Goal: Information Seeking & Learning: Learn about a topic

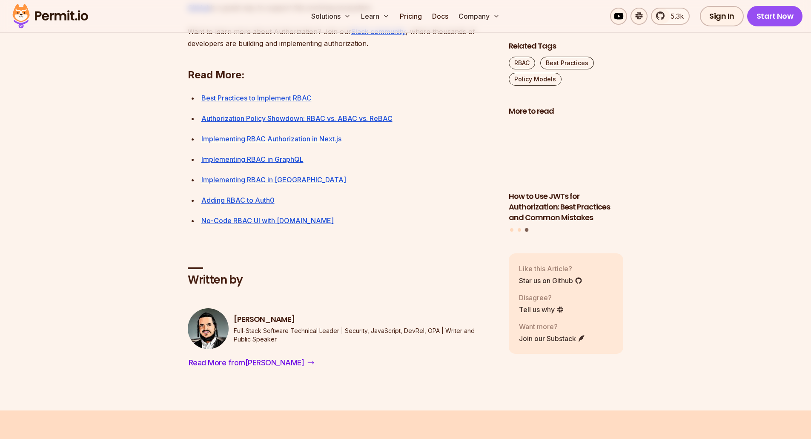
scroll to position [3024, 0]
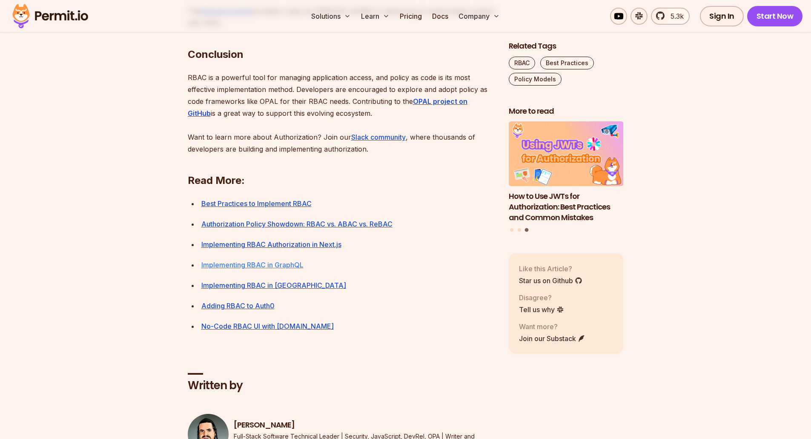
click at [239, 269] on link "Implementing RBAC in GraphQL" at bounding box center [252, 265] width 102 height 9
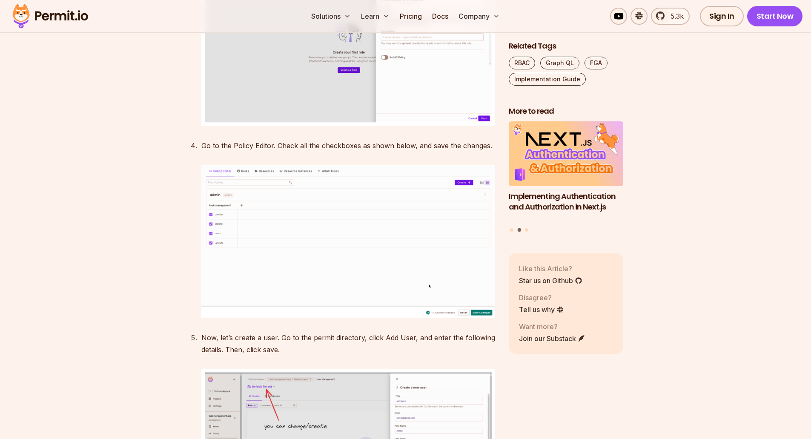
scroll to position [2300, 0]
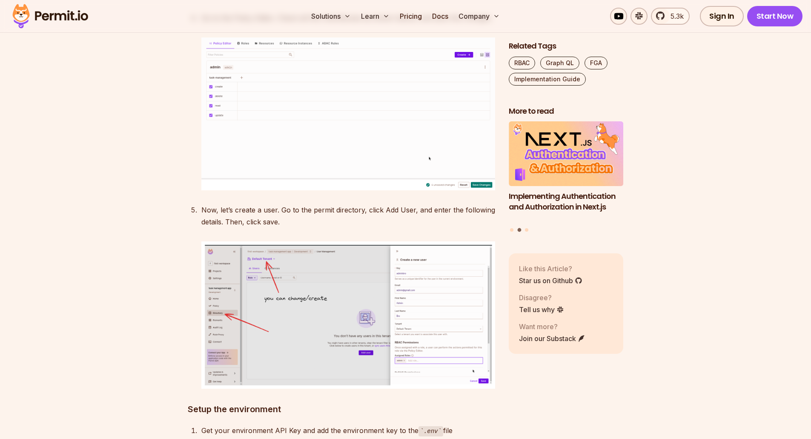
click at [311, 322] on img at bounding box center [348, 314] width 294 height 147
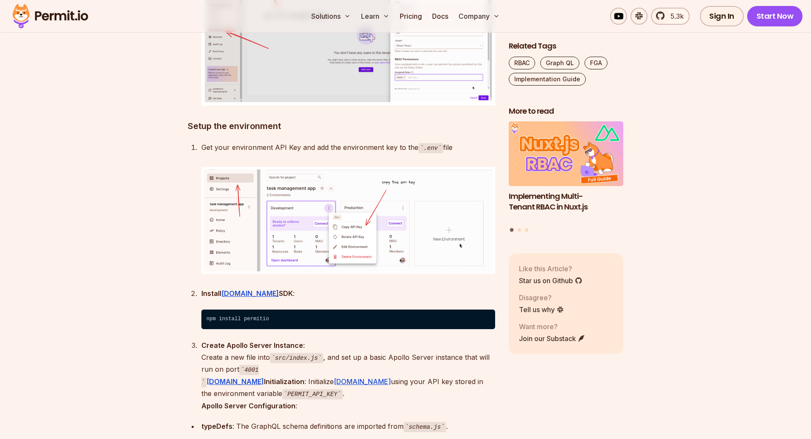
scroll to position [2598, 0]
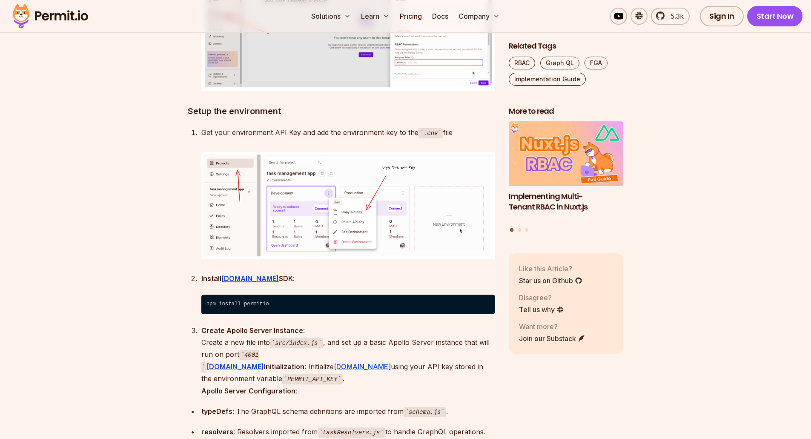
click at [354, 221] on img at bounding box center [348, 205] width 294 height 107
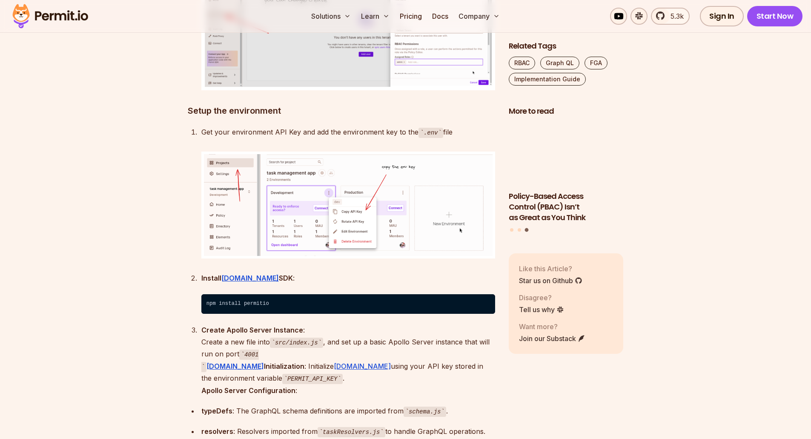
scroll to position [2598, 0]
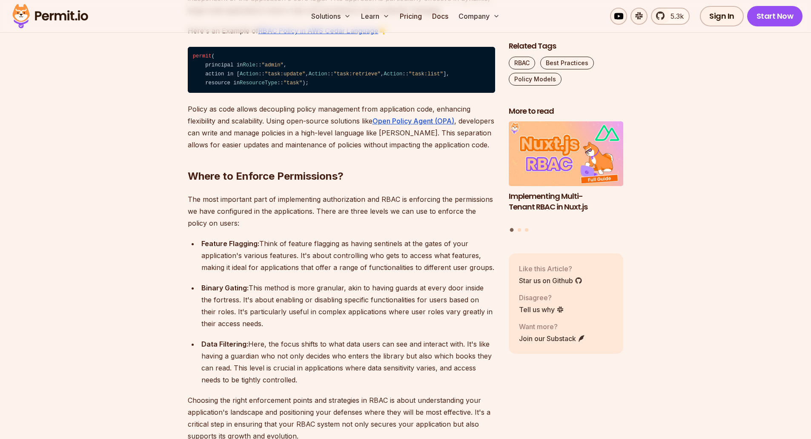
scroll to position [1661, 0]
